Goal: Find specific page/section: Find specific page/section

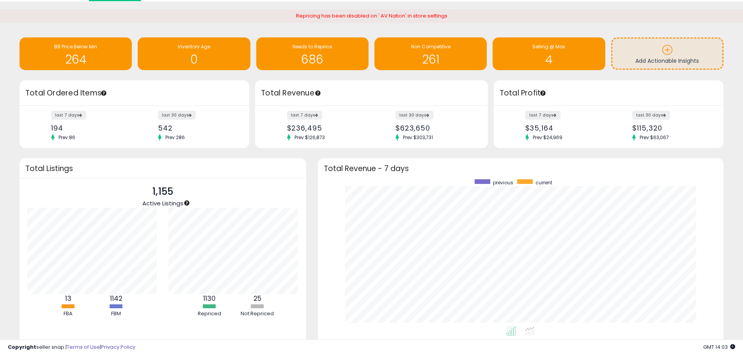
scroll to position [23, 0]
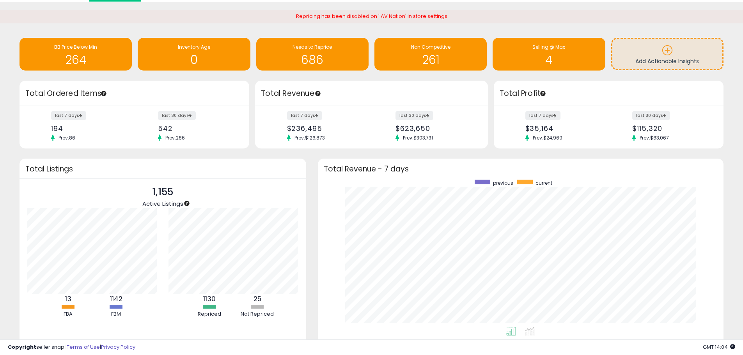
click at [512, 7] on div "Retrieving insights data.. BB Price Below Min 264 Inventory Age 0 Needs to Repr…" at bounding box center [371, 198] width 743 height 392
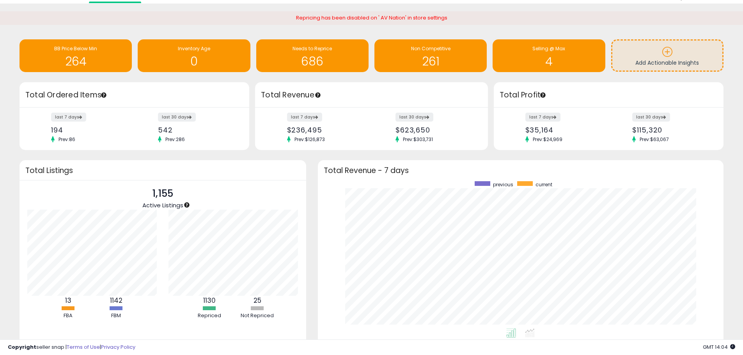
scroll to position [0, 0]
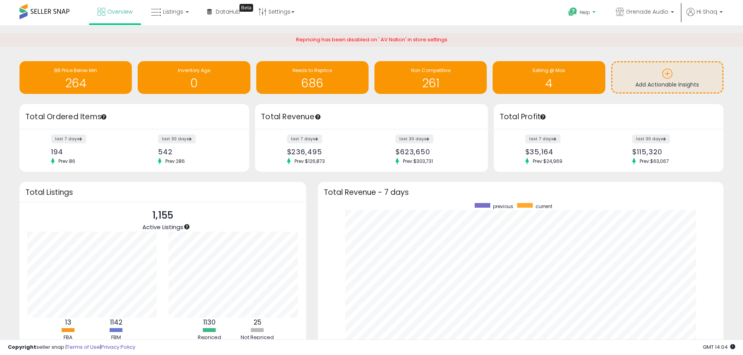
click at [601, 13] on link "Help" at bounding box center [582, 13] width 41 height 24
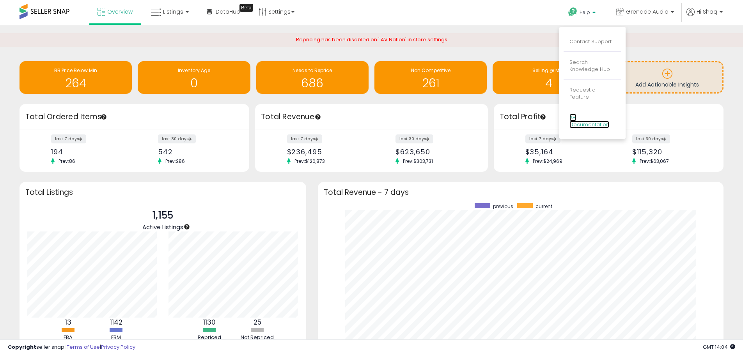
click at [585, 117] on link "API Documentation" at bounding box center [589, 121] width 40 height 15
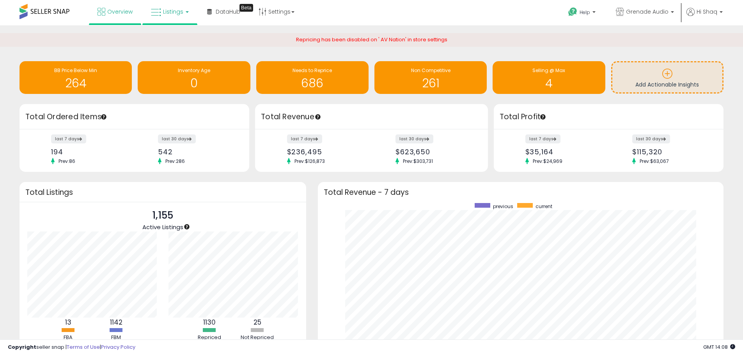
click at [161, 15] on link "Listings" at bounding box center [170, 11] width 50 height 23
click at [178, 34] on icon at bounding box center [176, 39] width 34 height 10
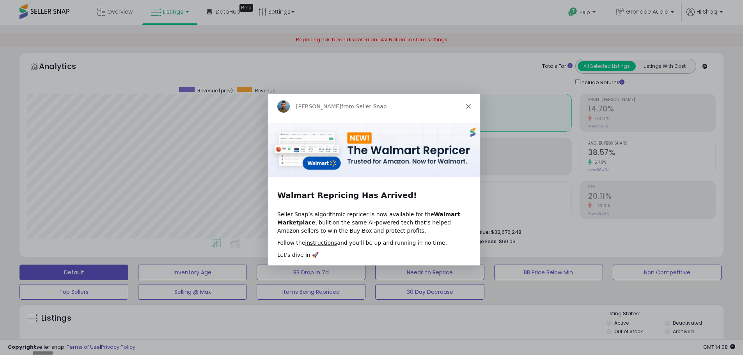
scroll to position [160, 408]
click at [466, 105] on icon "Close" at bounding box center [467, 106] width 5 height 5
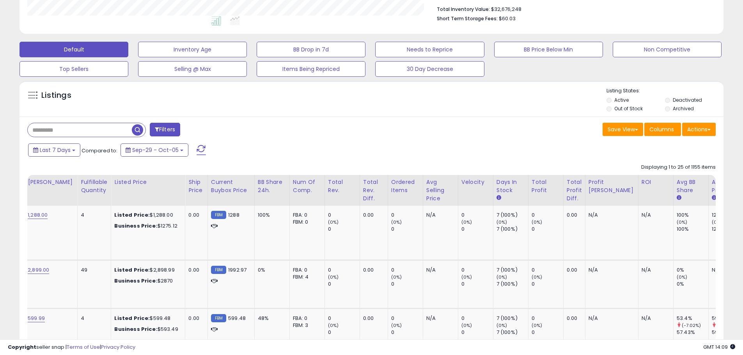
scroll to position [234, 0]
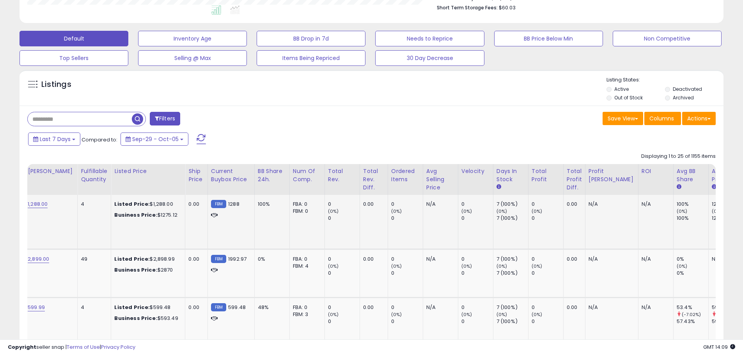
click at [374, 204] on td "0.00" at bounding box center [374, 222] width 28 height 55
click at [365, 204] on div "0.00" at bounding box center [372, 204] width 19 height 7
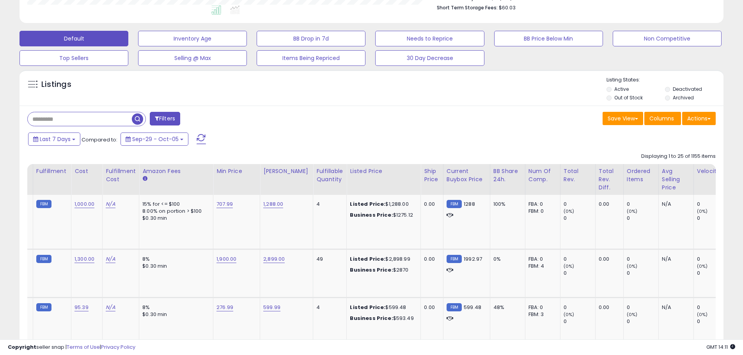
scroll to position [0, 157]
